Goal: Navigation & Orientation: Find specific page/section

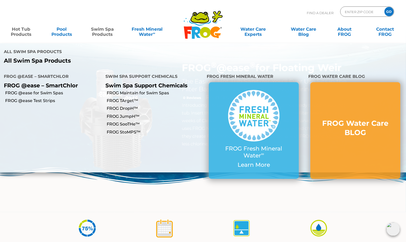
click at [104, 34] on link "Swim Spa Products" at bounding box center [103, 29] width 32 height 10
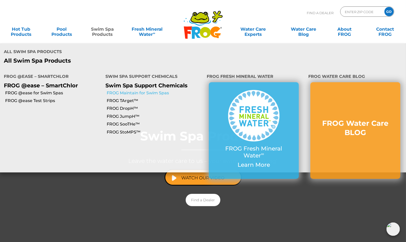
click at [124, 90] on link "FROG Maintain for Swim Spas" at bounding box center [155, 93] width 97 height 6
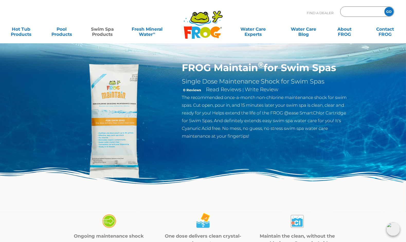
click at [362, 13] on input "Zip Code Form" at bounding box center [362, 11] width 35 height 7
type input "ENTER ZIP CODE"
click at [276, 13] on div "Find A Dealer ENTER ZIP CODE GO" at bounding box center [203, 14] width 396 height 17
click at [196, 31] on icon ".st130{clip-path:url(#SVGID_2_);fill-rule:evenodd;clip-rule:evenodd;fill:#C3CC0…" at bounding box center [203, 24] width 40 height 29
click at [356, 14] on input "Zip Code Form" at bounding box center [362, 11] width 35 height 7
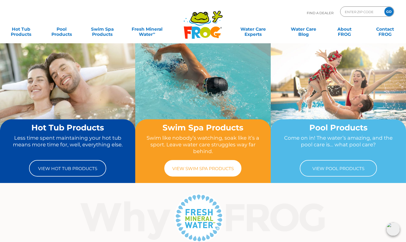
click at [190, 169] on link "View Swim Spa Products" at bounding box center [202, 168] width 77 height 16
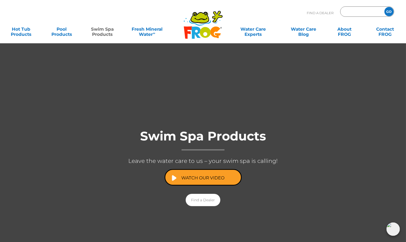
click at [360, 13] on input "Zip Code Form" at bounding box center [362, 11] width 35 height 7
type input "86426"
click at [388, 11] on input "GO" at bounding box center [389, 11] width 9 height 9
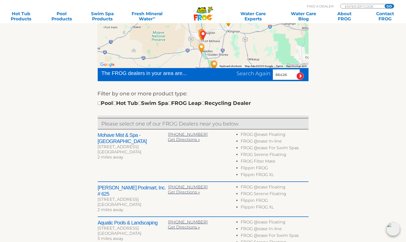
scroll to position [98, 0]
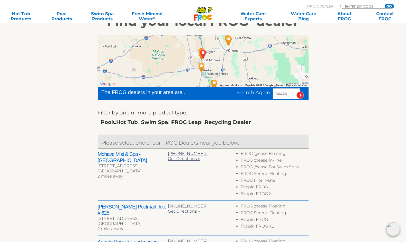
click at [117, 122] on input "checkbox" at bounding box center [114, 121] width 3 height 3
checkbox input "true"
